Goal: Task Accomplishment & Management: Use online tool/utility

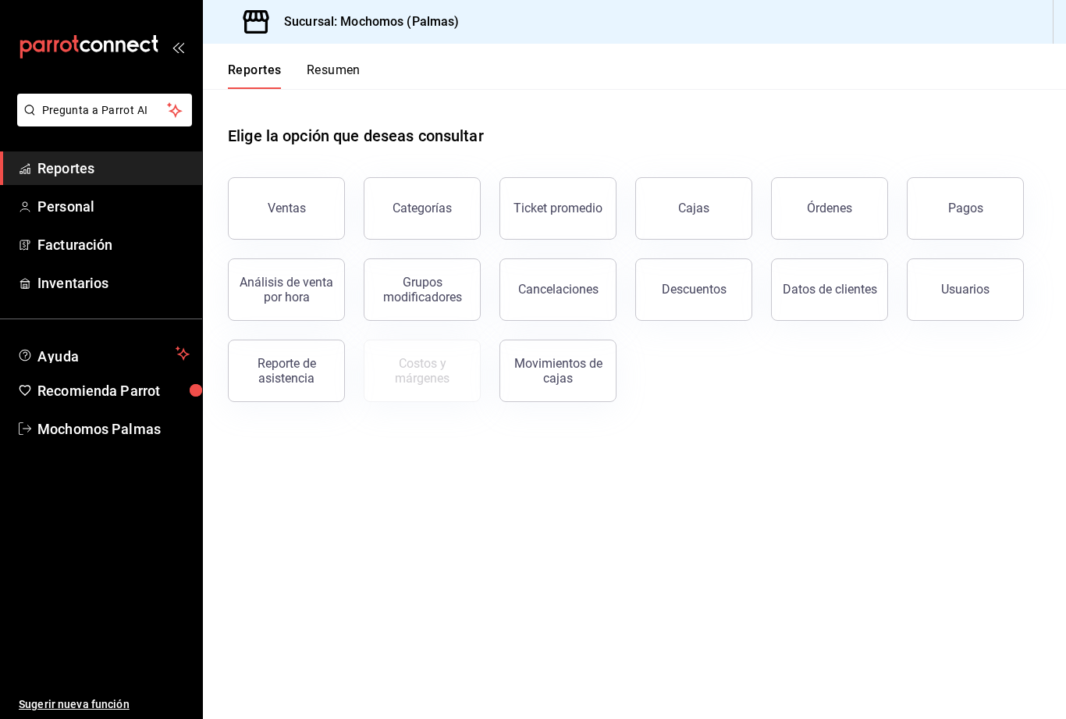
click at [845, 197] on button "Órdenes" at bounding box center [829, 208] width 117 height 62
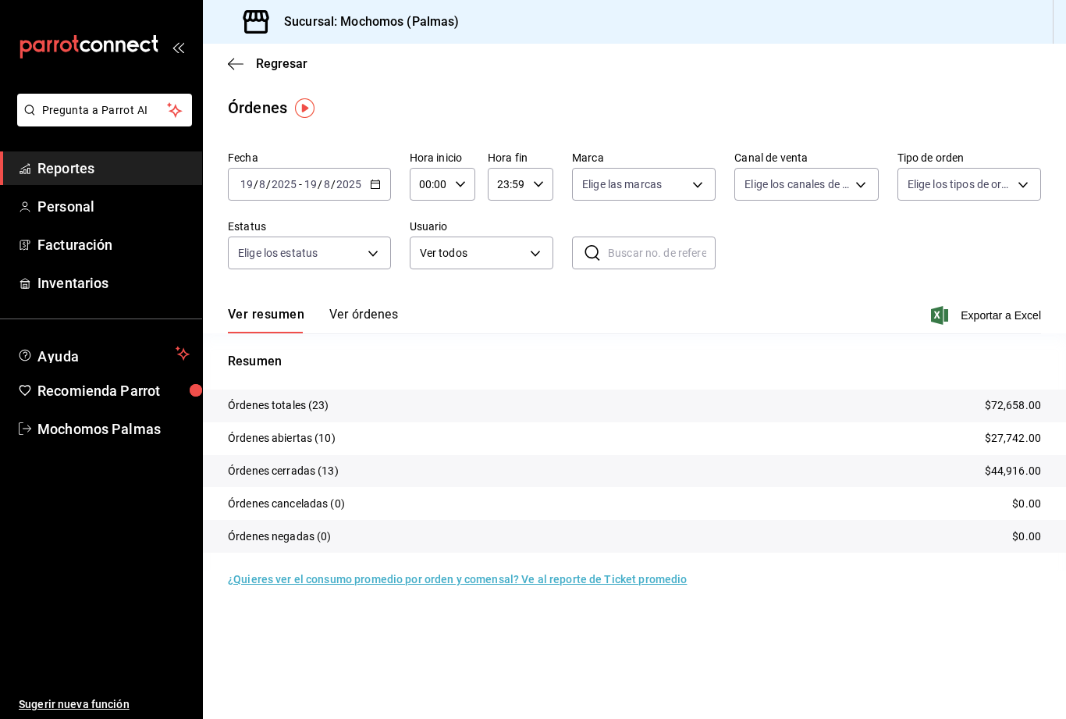
click at [371, 187] on icon "button" at bounding box center [375, 184] width 11 height 11
click at [273, 228] on span "Hoy" at bounding box center [301, 231] width 121 height 16
click at [1024, 314] on span "Exportar a Excel" at bounding box center [987, 315] width 107 height 19
